Goal: Task Accomplishment & Management: Use online tool/utility

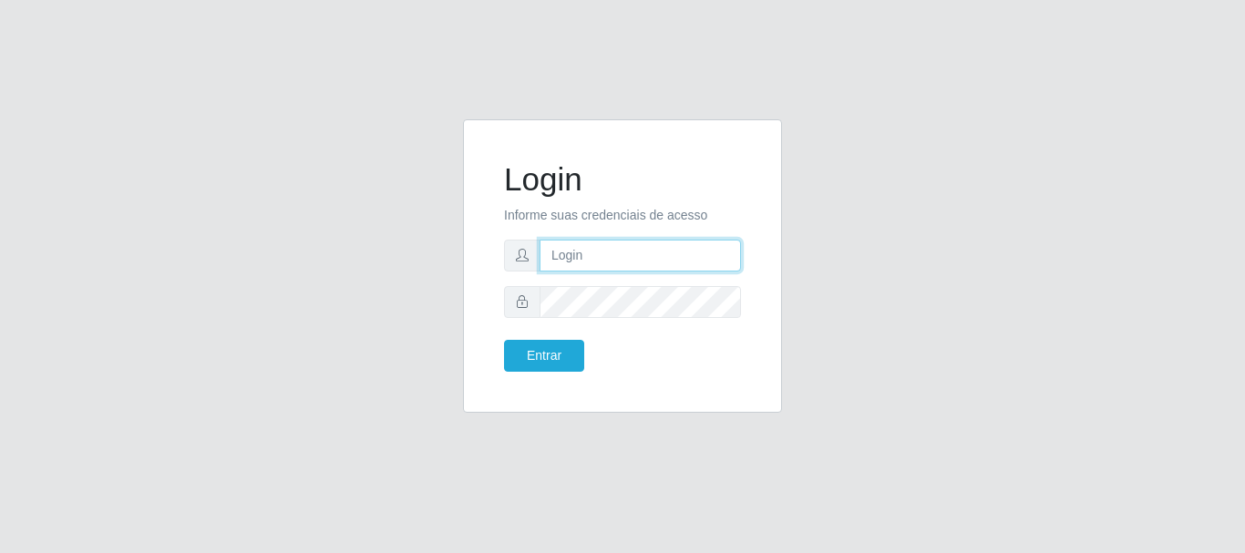
type input "caio@B1"
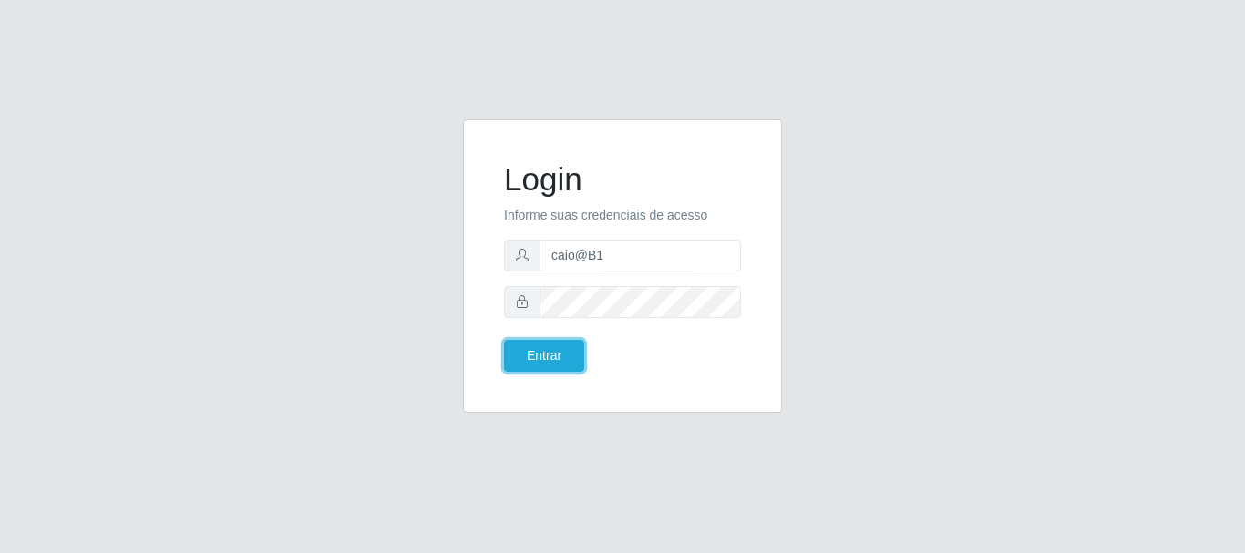
click at [543, 342] on button "Entrar" at bounding box center [544, 356] width 80 height 32
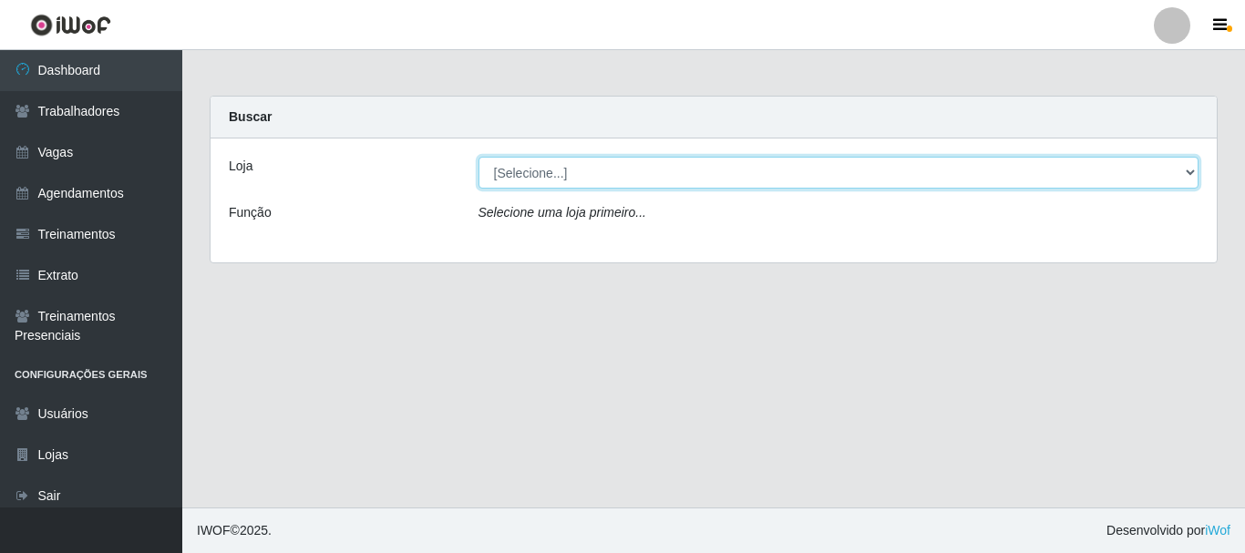
click at [1186, 177] on select "[Selecione...] Bemais Supermercados - B1 [GEOGRAPHIC_DATA]" at bounding box center [838, 173] width 721 height 32
select select "403"
click at [478, 157] on select "[Selecione...] Bemais Supermercados - B1 [GEOGRAPHIC_DATA]" at bounding box center [838, 173] width 721 height 32
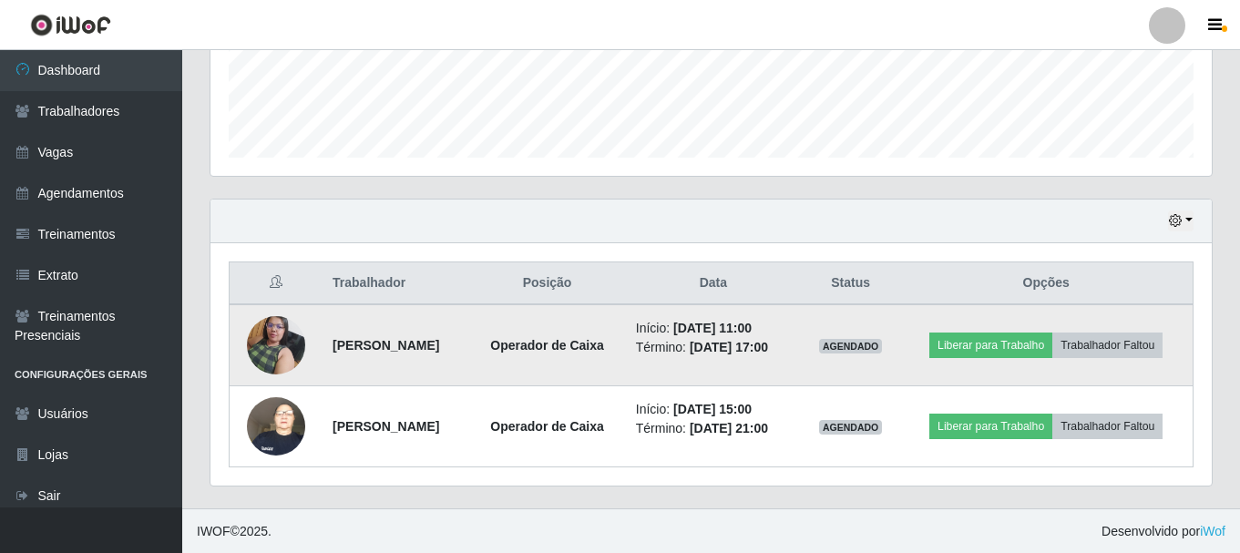
scroll to position [495, 0]
click at [273, 332] on img at bounding box center [276, 343] width 58 height 77
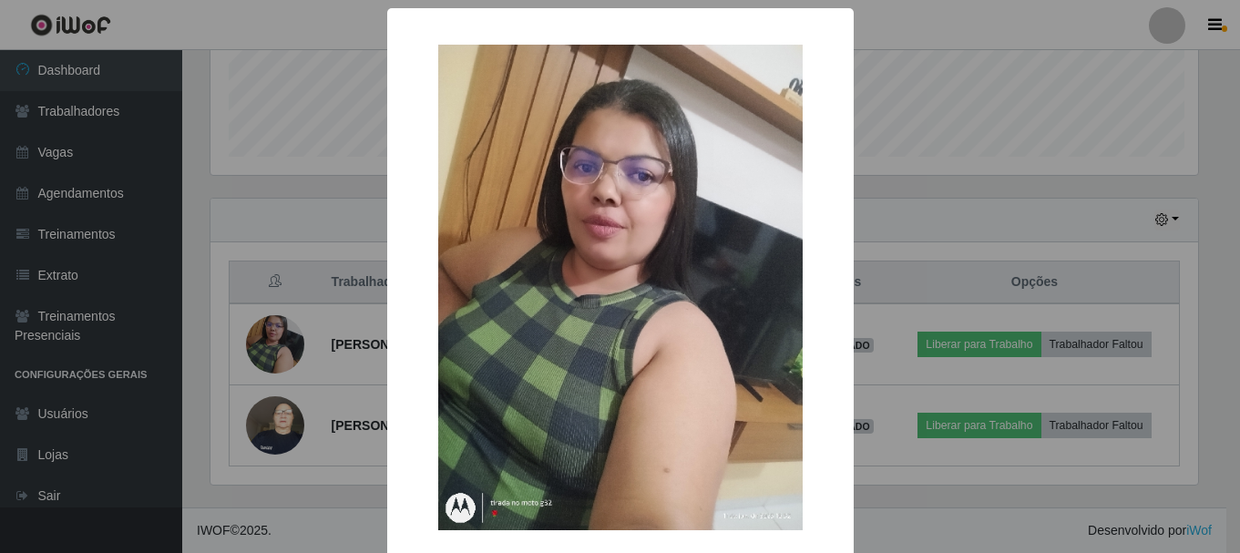
scroll to position [378, 992]
click at [275, 435] on div "× OK Cancel" at bounding box center [622, 276] width 1245 height 553
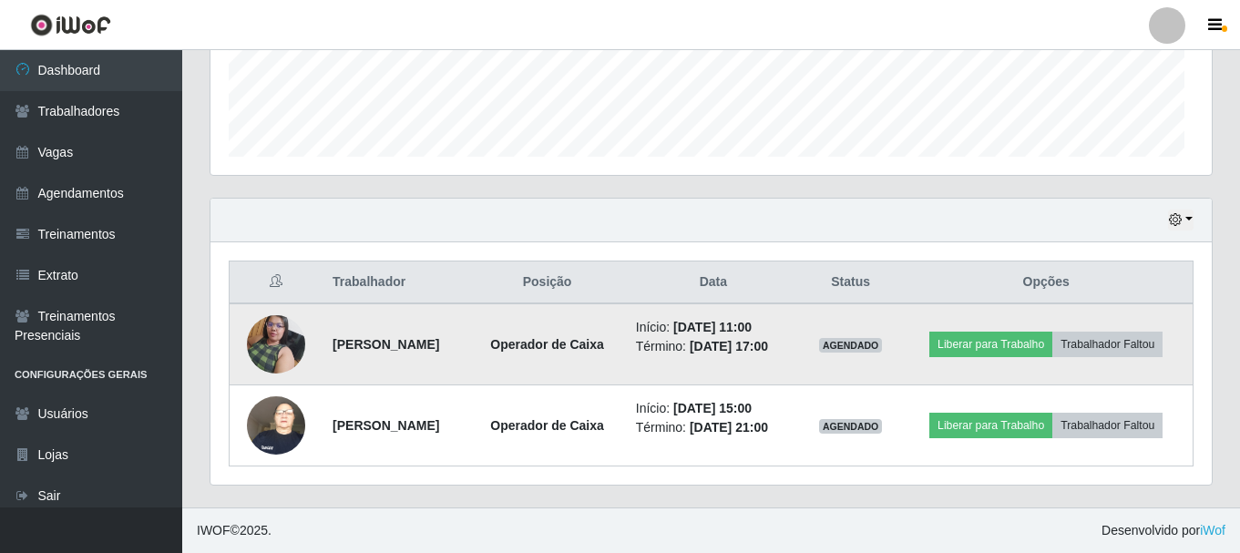
scroll to position [378, 1001]
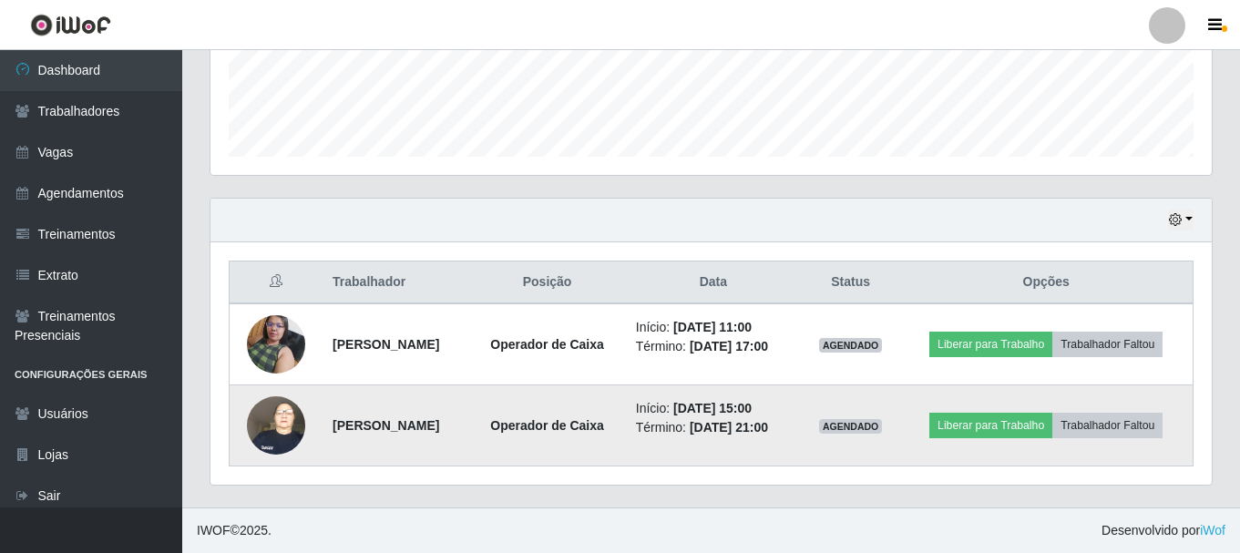
click at [272, 441] on img at bounding box center [276, 424] width 58 height 77
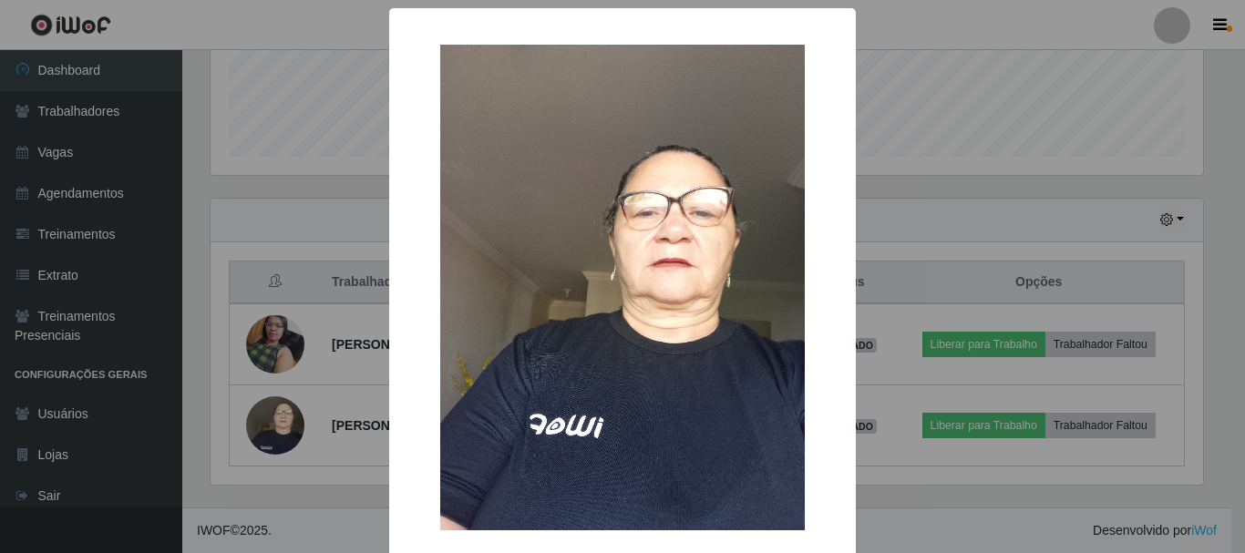
click at [234, 5] on div "× OK Cancel" at bounding box center [622, 276] width 1245 height 553
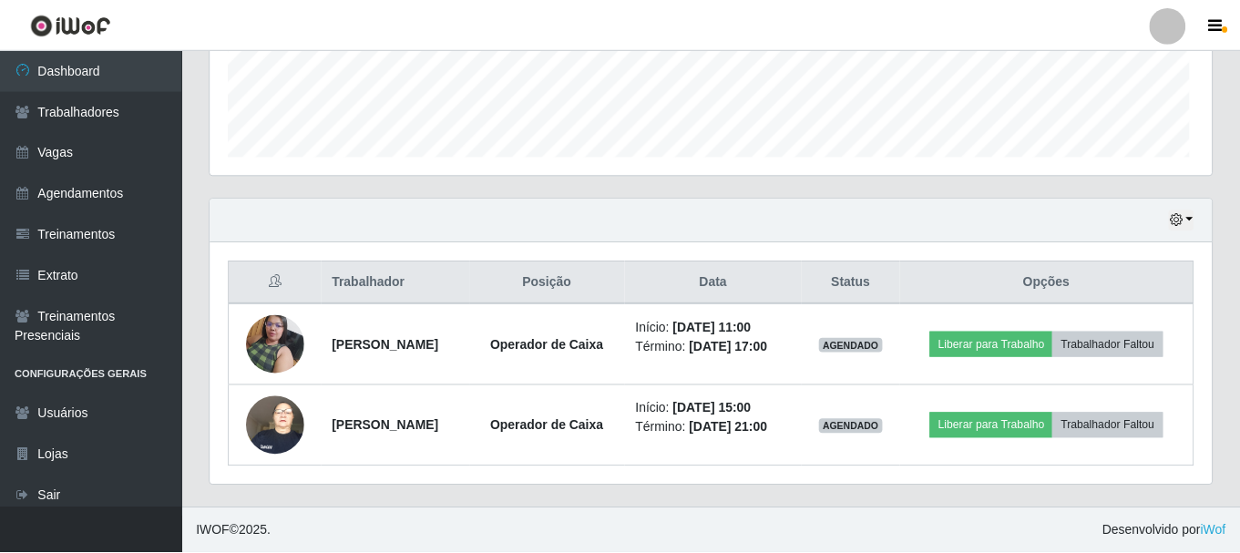
scroll to position [378, 1001]
